Goal: Task Accomplishment & Management: Manage account settings

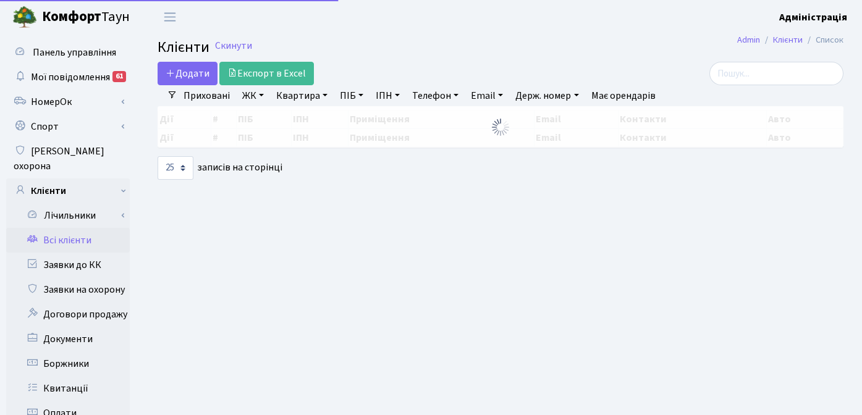
select select "25"
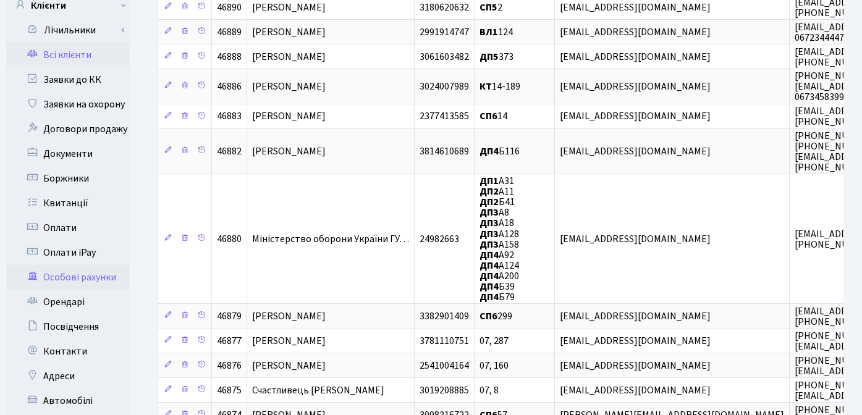
scroll to position [206, 0]
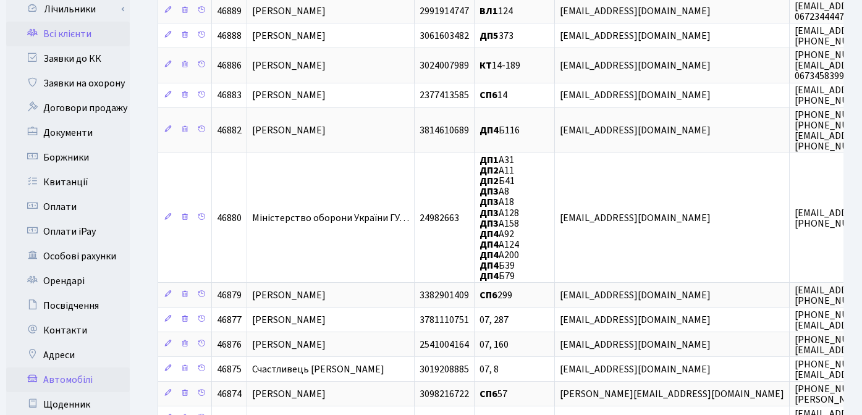
click at [68, 368] on link "Автомобілі" at bounding box center [68, 380] width 124 height 25
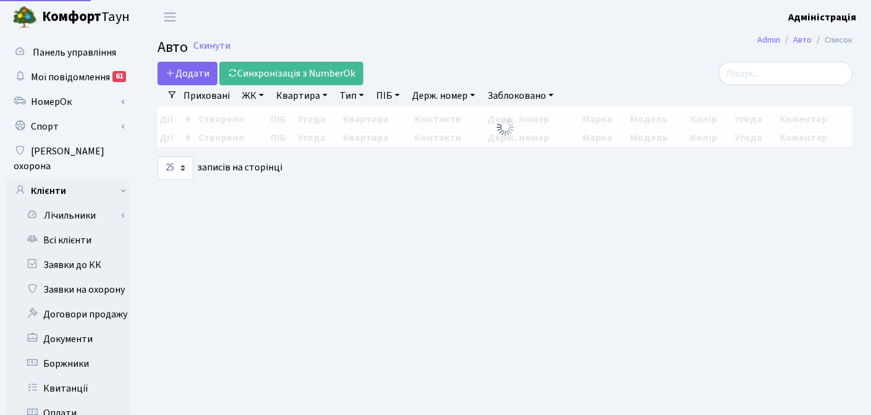
select select "25"
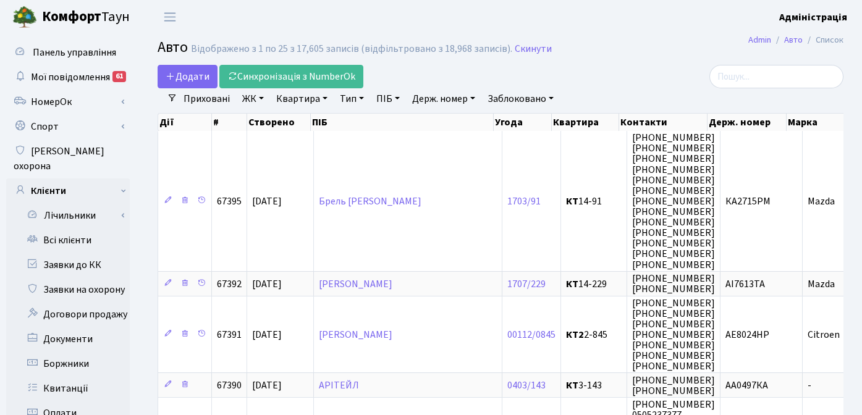
click at [451, 98] on link "Держ. номер" at bounding box center [443, 98] width 73 height 21
type input "7144"
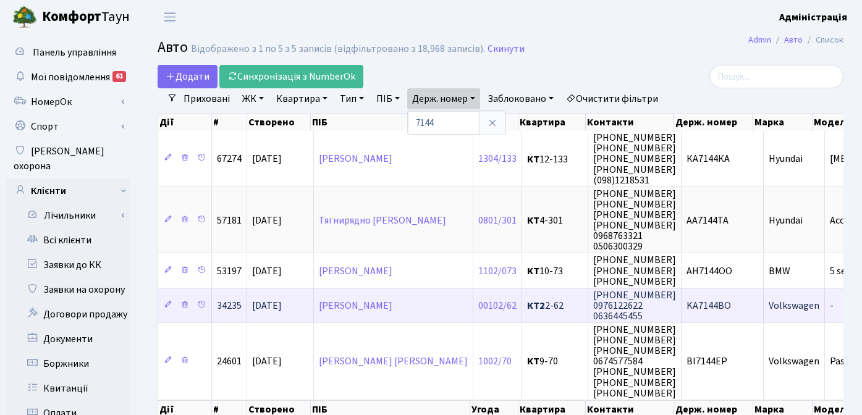
click at [714, 305] on span "KA7144BO" at bounding box center [708, 306] width 44 height 14
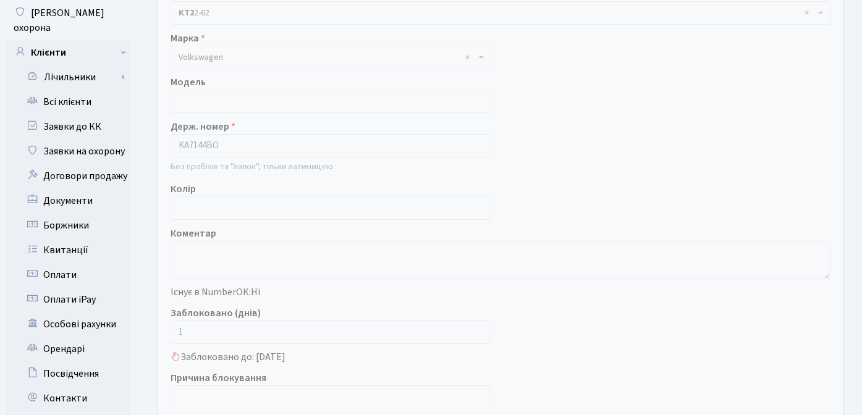
scroll to position [354, 0]
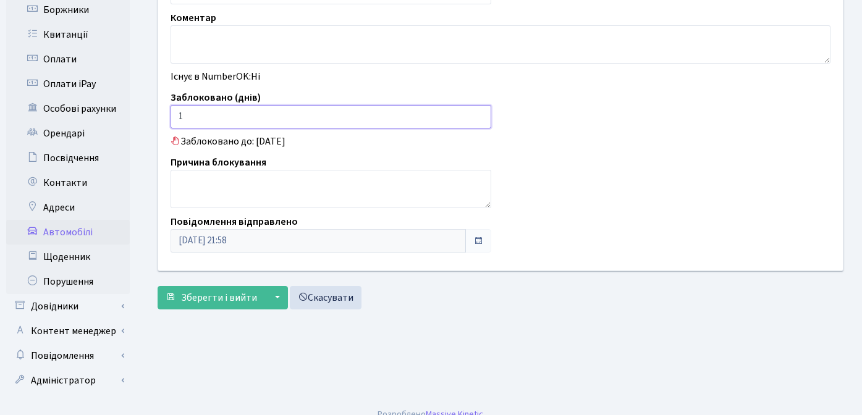
click at [199, 111] on input "1" at bounding box center [331, 116] width 321 height 23
type input "0"
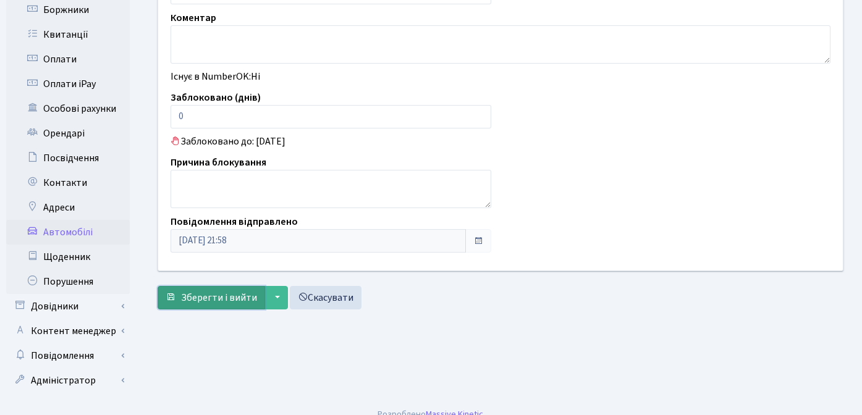
click at [211, 306] on button "Зберегти і вийти" at bounding box center [211, 297] width 107 height 23
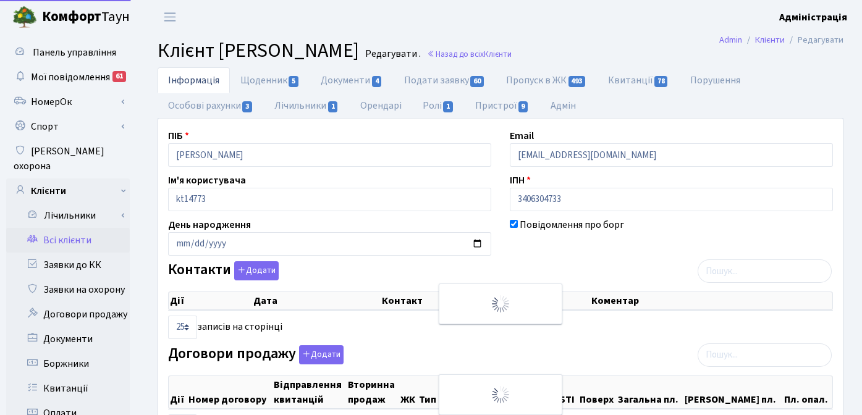
select select "25"
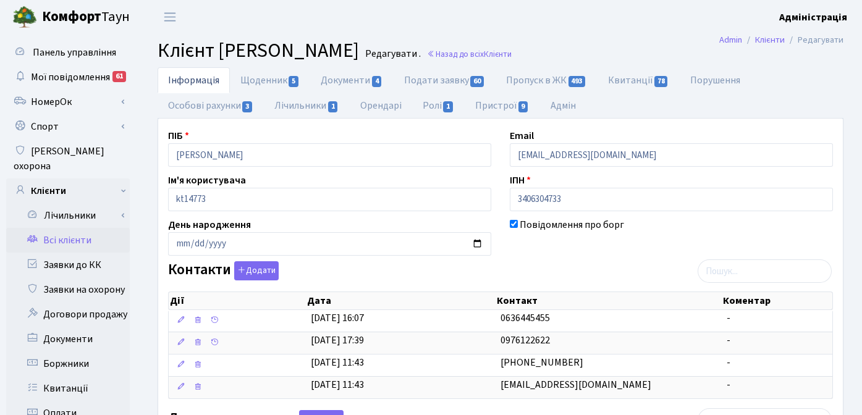
click at [599, 15] on header "Комфорт Таун Адміністрація Мій обліковий запис Вийти" at bounding box center [431, 17] width 862 height 34
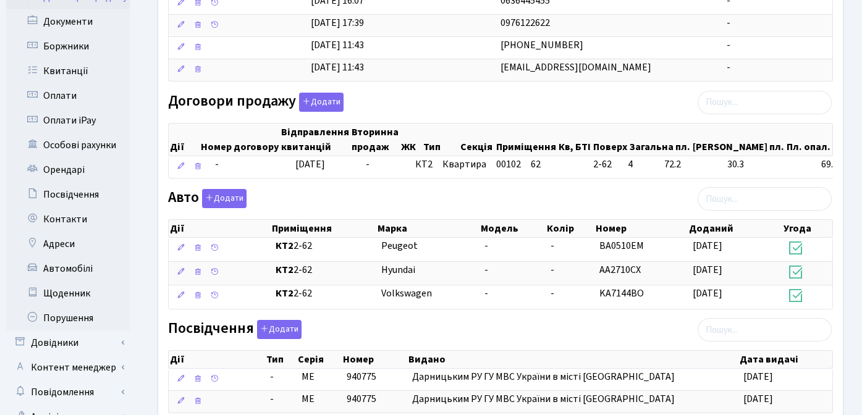
scroll to position [319, 0]
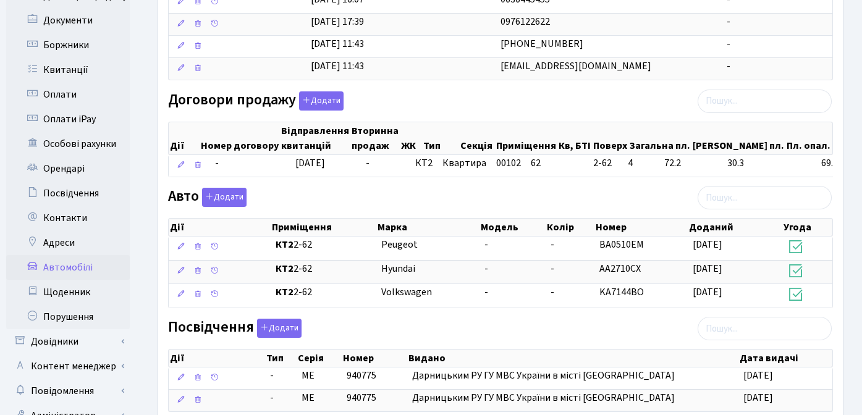
click at [84, 258] on link "Автомобілі" at bounding box center [68, 267] width 124 height 25
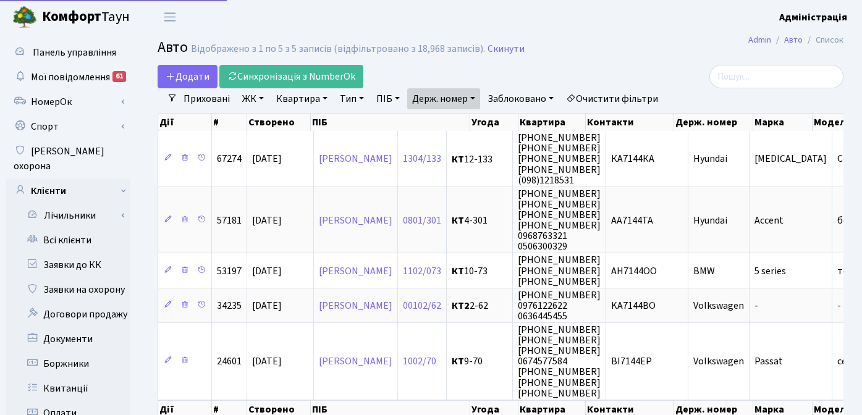
select select "25"
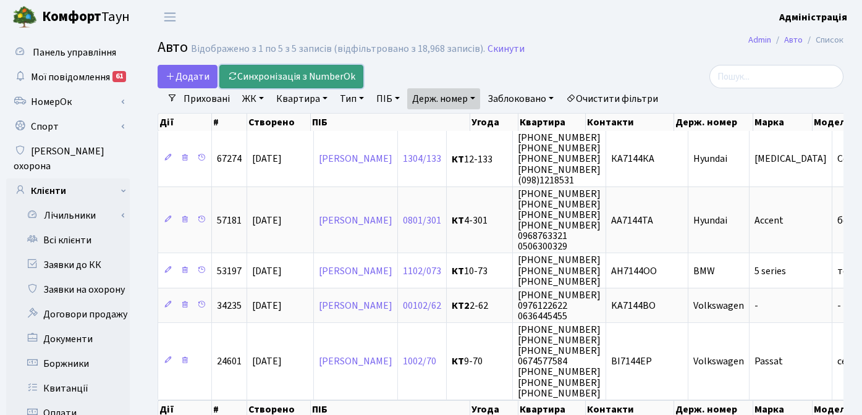
click at [311, 75] on link "Синхронізація з NumberOk" at bounding box center [291, 76] width 144 height 23
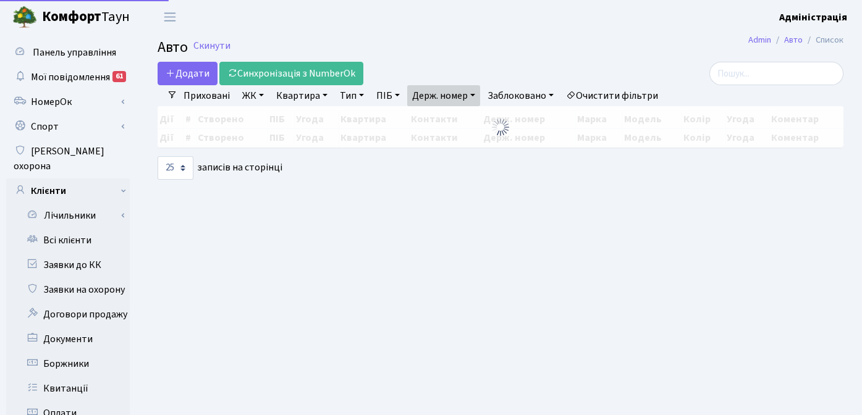
select select "25"
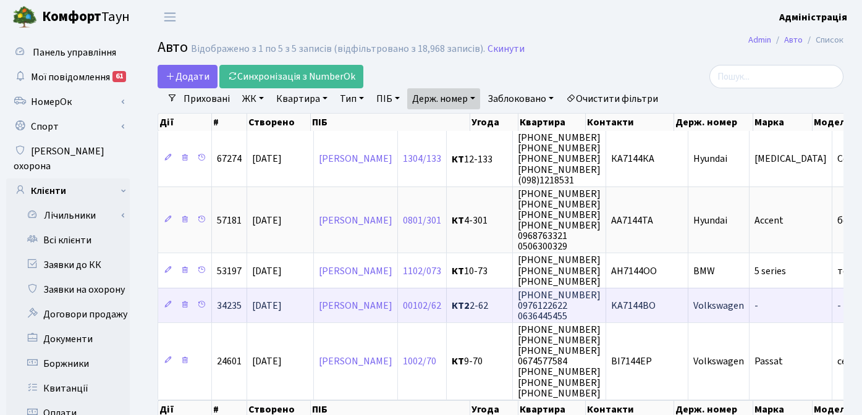
click at [655, 305] on span "KA7144BO" at bounding box center [633, 306] width 44 height 14
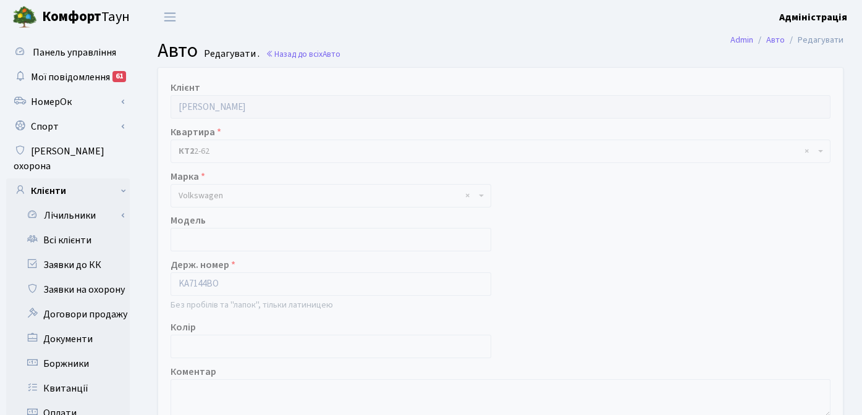
click at [447, 44] on h2 "Авто Редагувати . Назад до всіх Авто" at bounding box center [501, 50] width 686 height 23
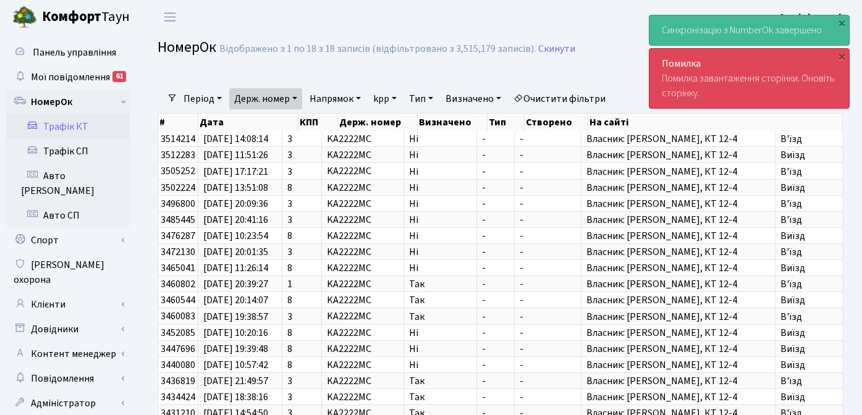
select select "25"
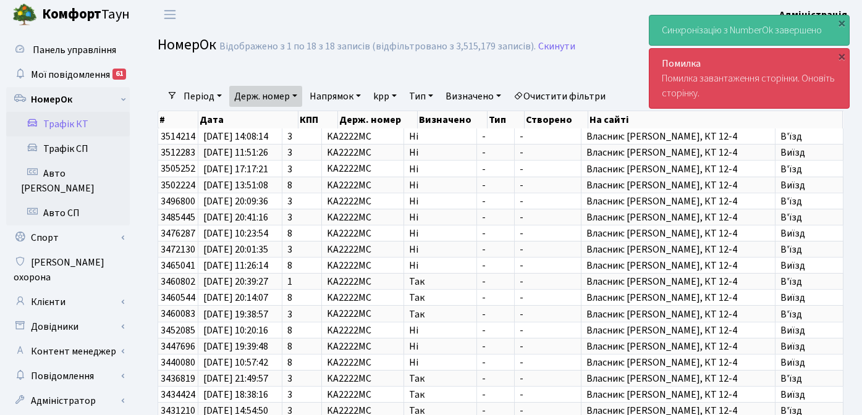
scroll to position [2, 0]
click at [555, 43] on link "Скинути" at bounding box center [556, 47] width 37 height 12
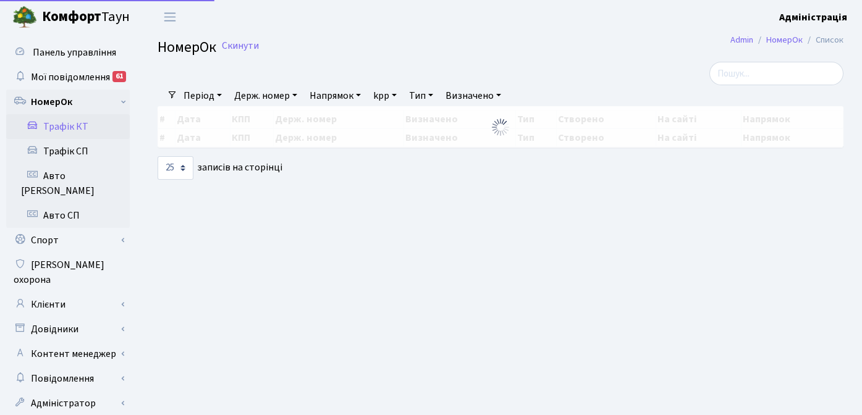
select select "25"
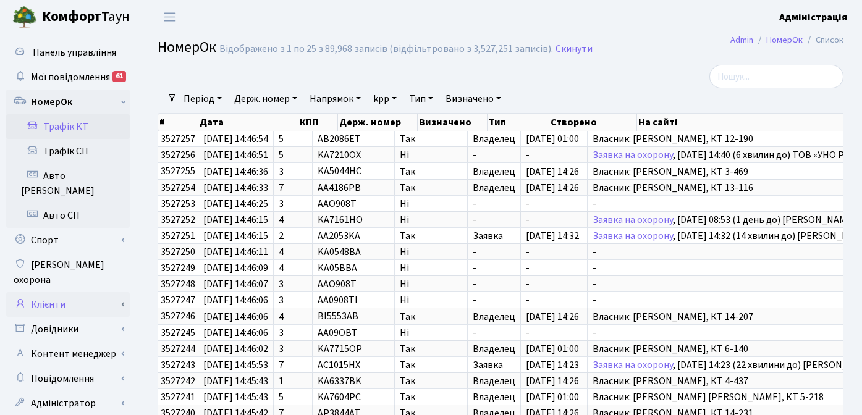
click at [56, 292] on link "Клієнти" at bounding box center [68, 304] width 124 height 25
click at [70, 366] on link "Заявки до КК" at bounding box center [68, 378] width 124 height 25
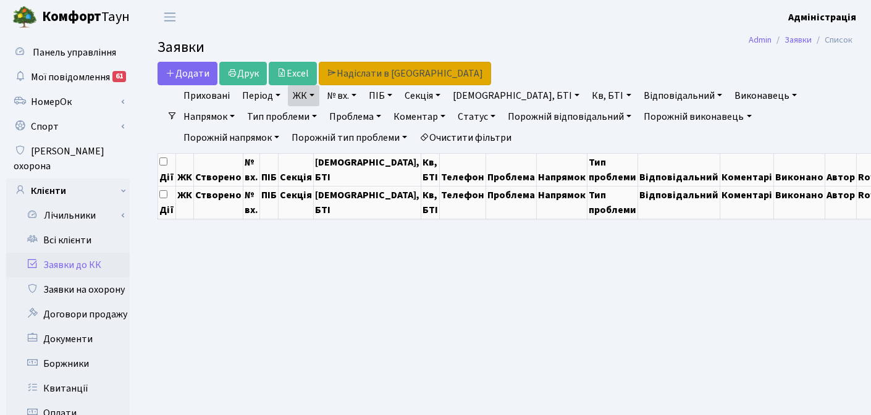
select select "25"
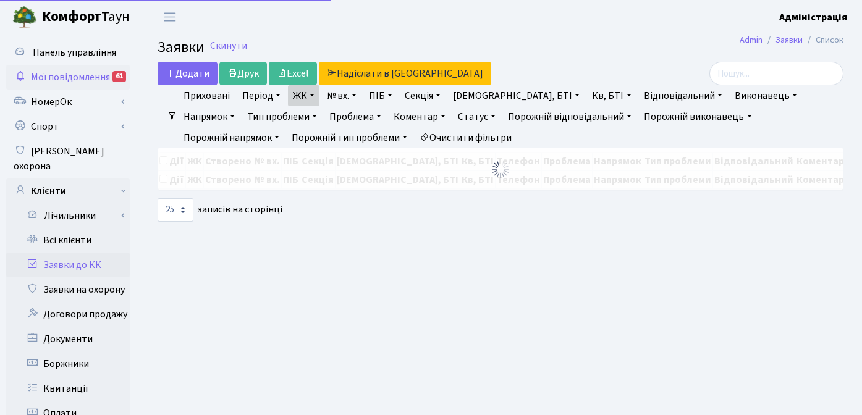
click at [103, 79] on span "Мої повідомлення" at bounding box center [70, 77] width 79 height 14
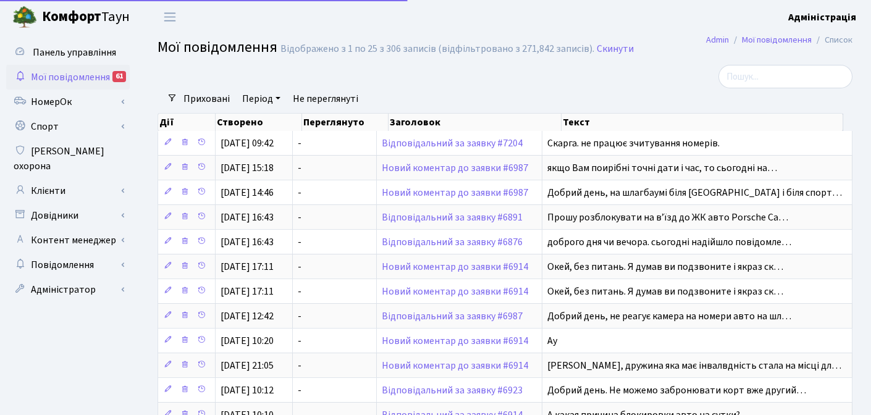
select select "25"
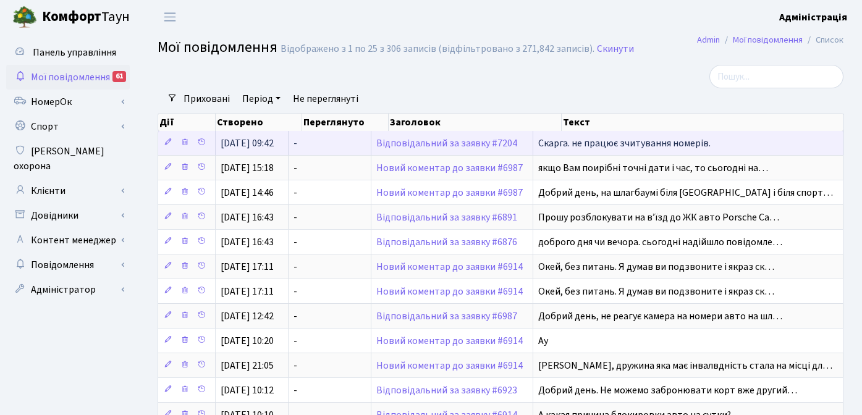
click at [636, 145] on span "Скарга. не працює зчитування номерів." at bounding box center [624, 144] width 172 height 14
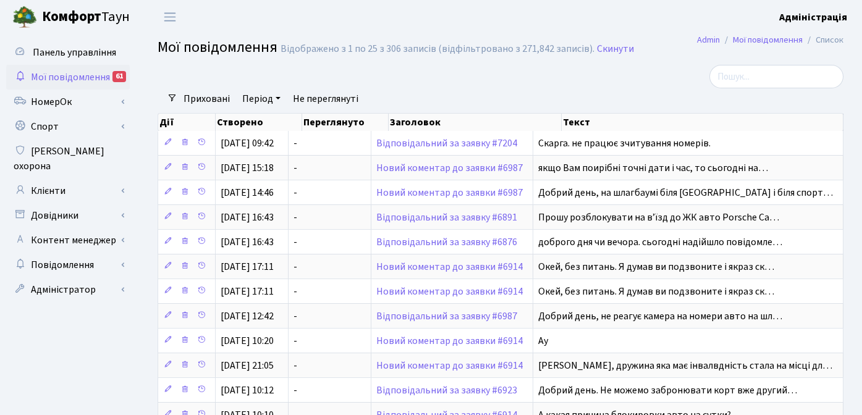
click at [76, 76] on span "Мої повідомлення" at bounding box center [70, 77] width 79 height 14
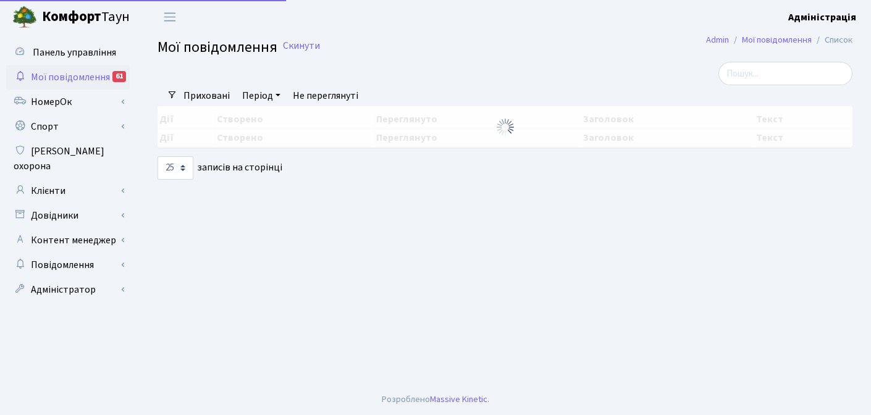
select select "25"
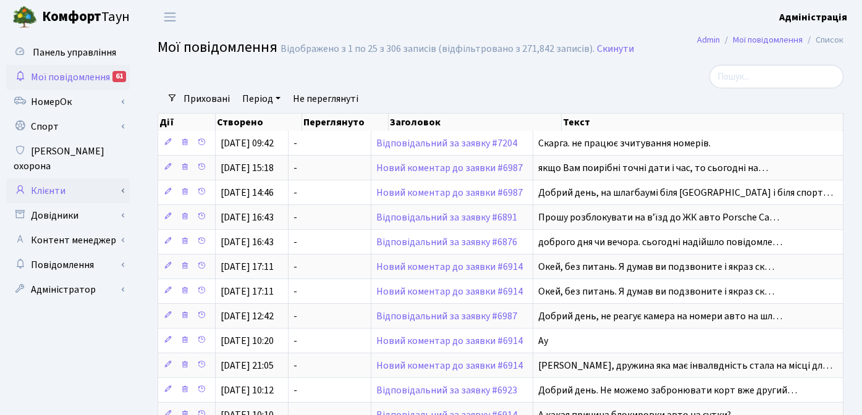
click at [46, 179] on link "Клієнти" at bounding box center [68, 191] width 124 height 25
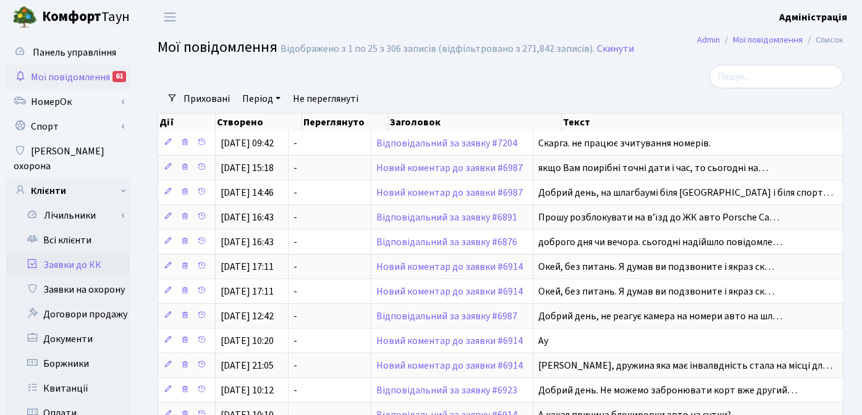
click at [70, 253] on link "Заявки до КК" at bounding box center [68, 265] width 124 height 25
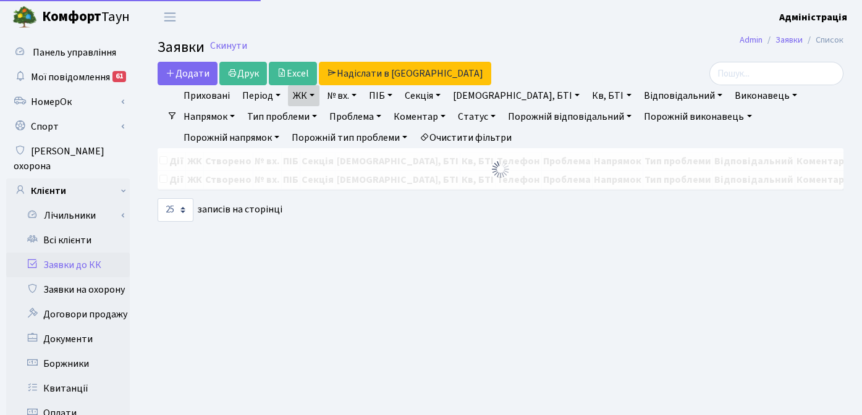
select select "25"
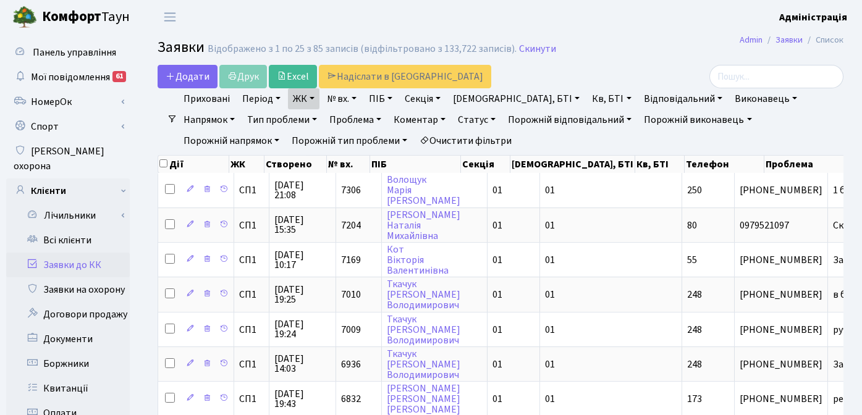
click at [415, 138] on link "Очистити фільтри" at bounding box center [466, 140] width 102 height 21
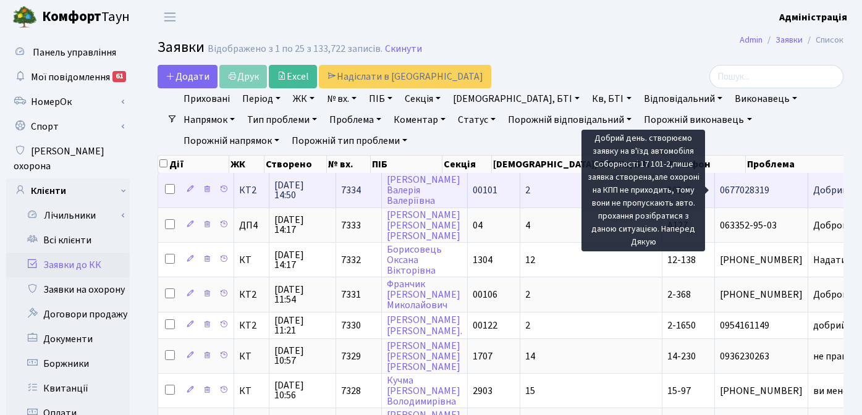
click at [813, 189] on span "Добрий день. ст[...]" at bounding box center [855, 190] width 84 height 14
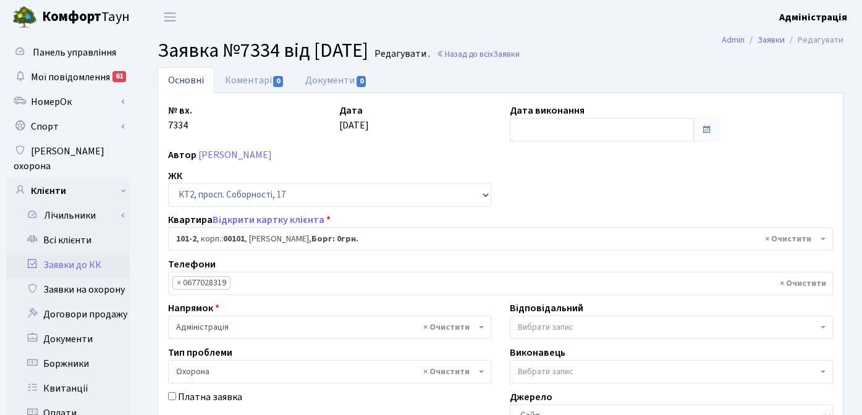
select select "16301"
select select "69"
click at [272, 155] on link "[PERSON_NAME]" at bounding box center [235, 155] width 74 height 14
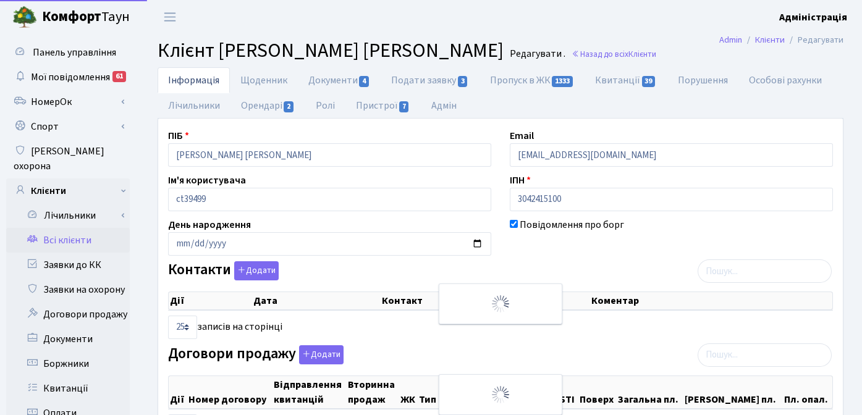
select select "25"
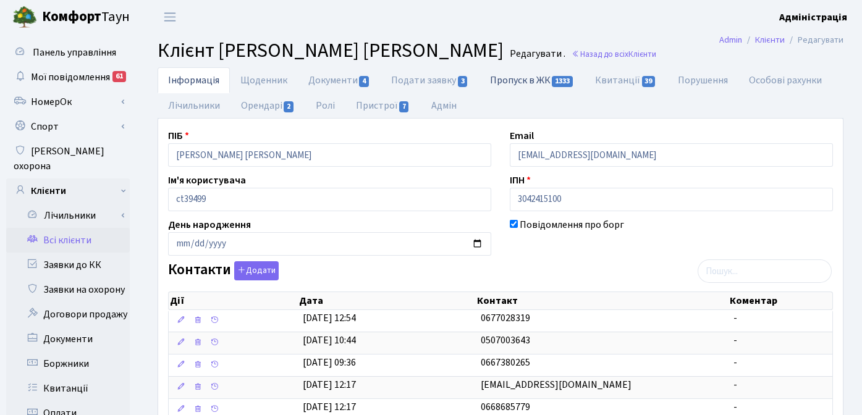
click at [549, 80] on link "Пропуск в ЖК 1333" at bounding box center [531, 79] width 105 height 25
select select "25"
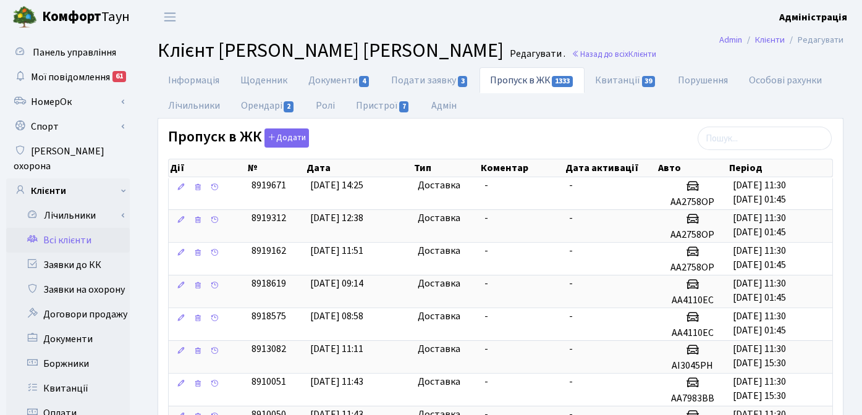
click at [829, 15] on b "Адміністрація" at bounding box center [813, 18] width 68 height 14
click at [762, 67] on link "Вийти" at bounding box center [784, 67] width 123 height 19
